Goal: Task Accomplishment & Management: Use online tool/utility

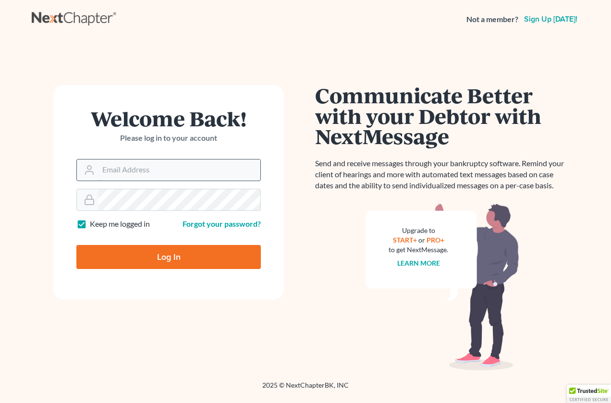
click at [142, 161] on input "Email Address" at bounding box center [180, 170] width 162 height 21
type input "[PERSON_NAME][EMAIL_ADDRESS][DOMAIN_NAME]"
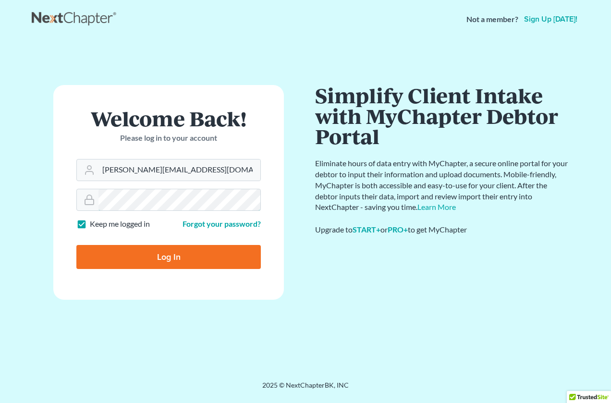
click at [76, 245] on input "Log In" at bounding box center [168, 257] width 185 height 24
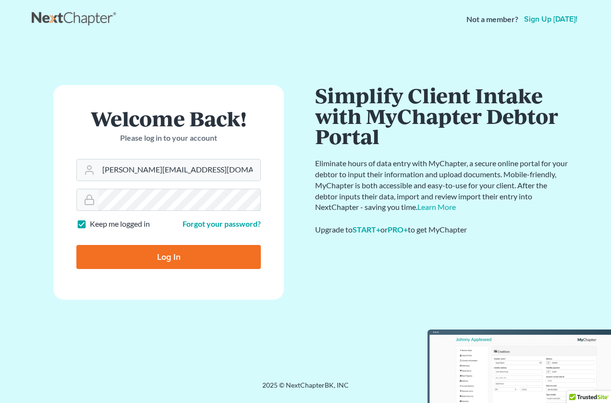
type input "Thinking..."
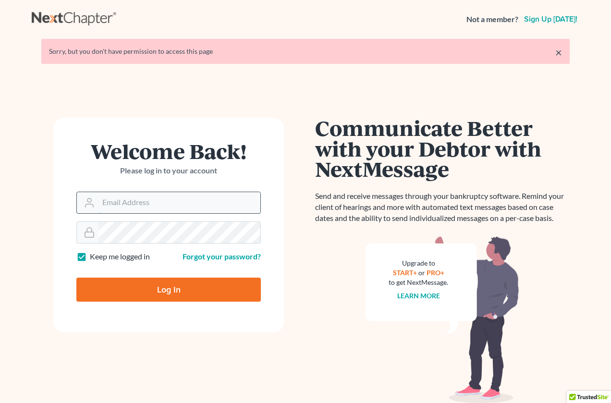
click at [134, 206] on input "Email Address" at bounding box center [180, 202] width 162 height 21
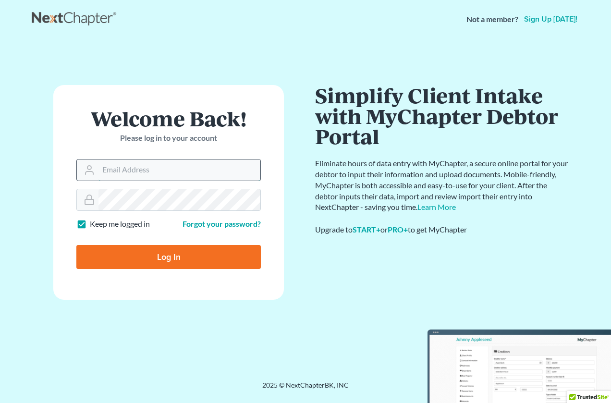
type input "[PERSON_NAME][EMAIL_ADDRESS][DOMAIN_NAME]"
click at [140, 212] on form "Welcome Back! Please log in to your account Email Address [PERSON_NAME][EMAIL_A…" at bounding box center [168, 192] width 231 height 215
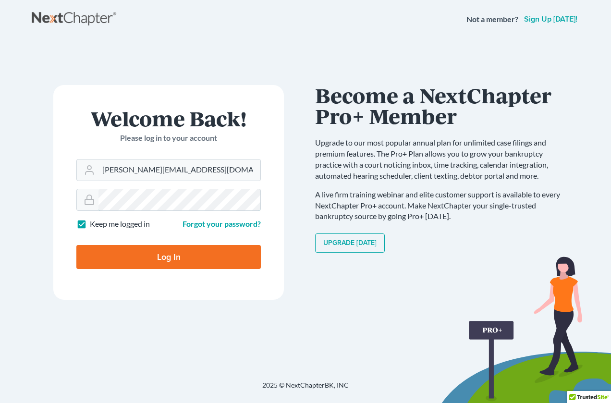
click at [76, 245] on input "Log In" at bounding box center [168, 257] width 185 height 24
type input "Thinking..."
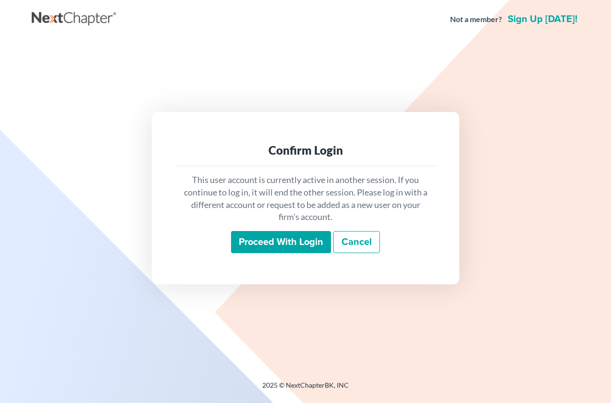
click at [266, 254] on div "This user account is currently active in another session. If you continue to lo…" at bounding box center [305, 213] width 261 height 95
click at [276, 242] on input "Proceed with login" at bounding box center [281, 242] width 100 height 22
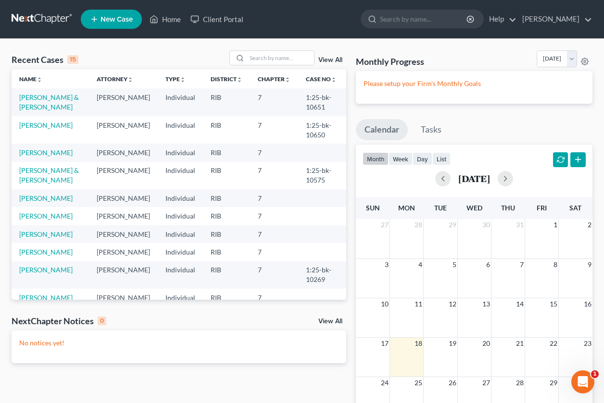
click at [44, 185] on td "[PERSON_NAME] & [PERSON_NAME]" at bounding box center [50, 175] width 77 height 27
click at [44, 181] on link "[PERSON_NAME] & [PERSON_NAME]" at bounding box center [49, 175] width 60 height 18
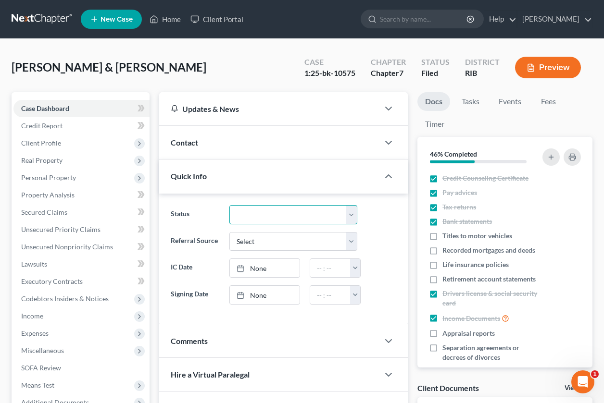
click at [348, 216] on select "Discharged Discharged & Reported Discharge Litigation Dismissal Notice Dismisse…" at bounding box center [292, 214] width 127 height 19
select select "15"
click at [229, 205] on select "Discharged Discharged & Reported Discharge Litigation Dismissal Notice Dismisse…" at bounding box center [292, 214] width 127 height 19
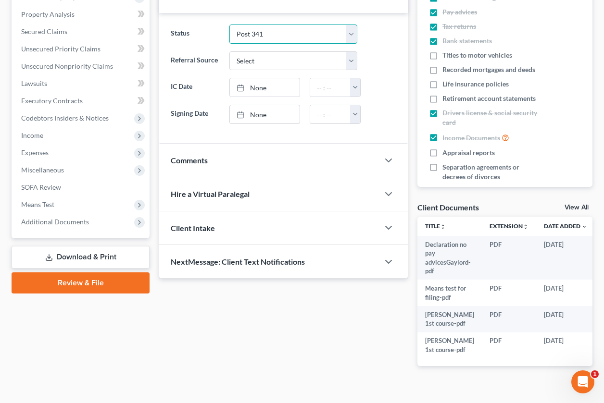
scroll to position [181, 0]
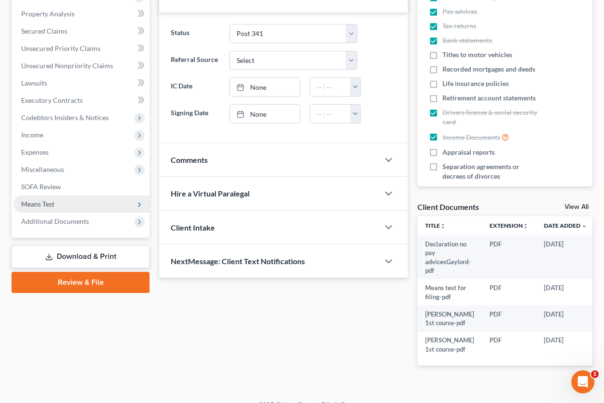
click at [73, 207] on span "Means Test" at bounding box center [81, 204] width 136 height 17
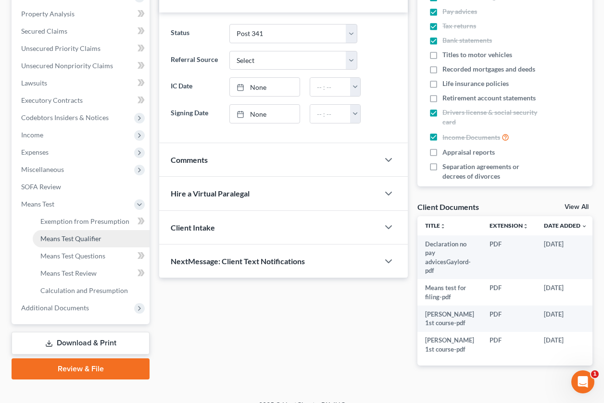
click at [65, 234] on link "Means Test Qualifier" at bounding box center [91, 238] width 117 height 17
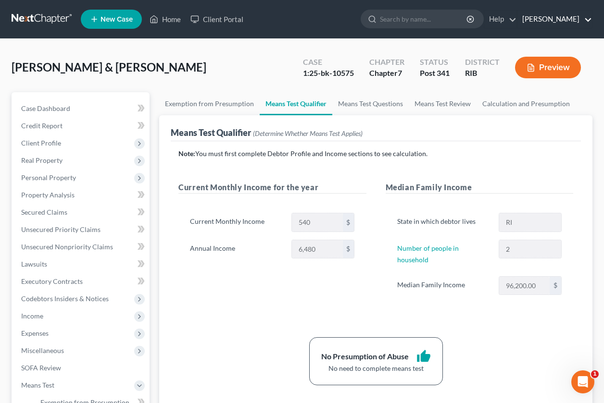
click at [556, 19] on link "[PERSON_NAME]" at bounding box center [554, 19] width 74 height 17
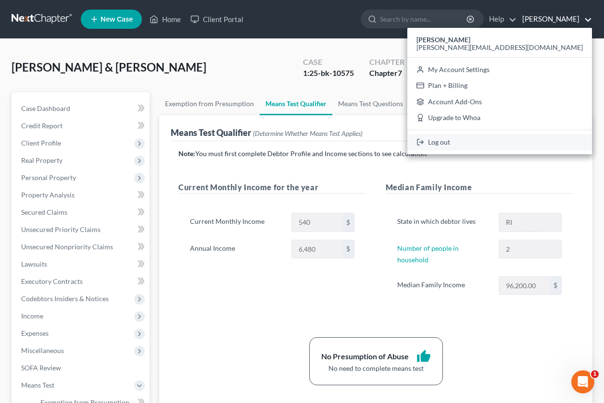
click at [507, 138] on link "Log out" at bounding box center [499, 142] width 185 height 16
